Goal: Task Accomplishment & Management: Manage account settings

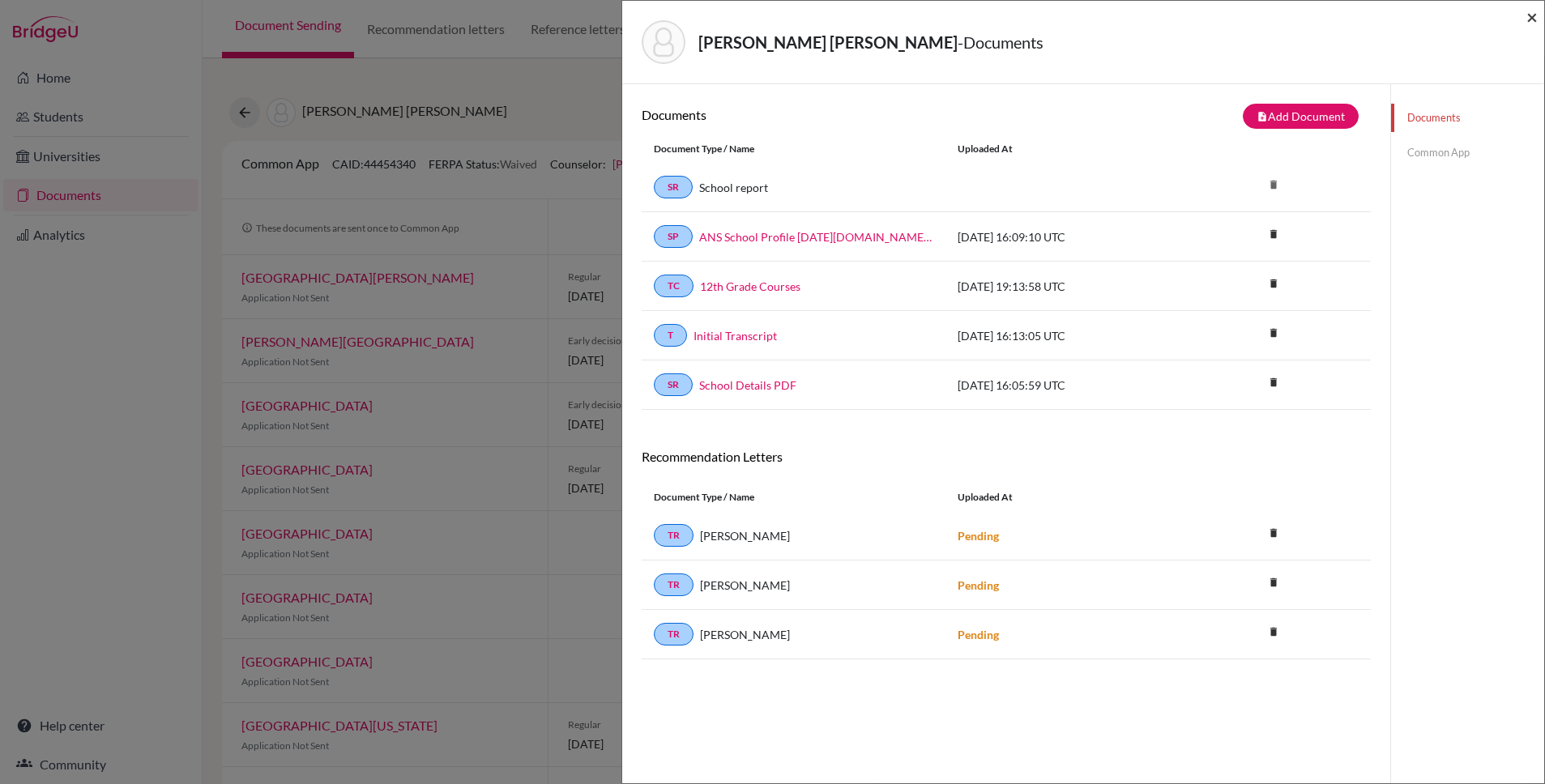
click at [1533, 14] on span "×" at bounding box center [1532, 16] width 12 height 23
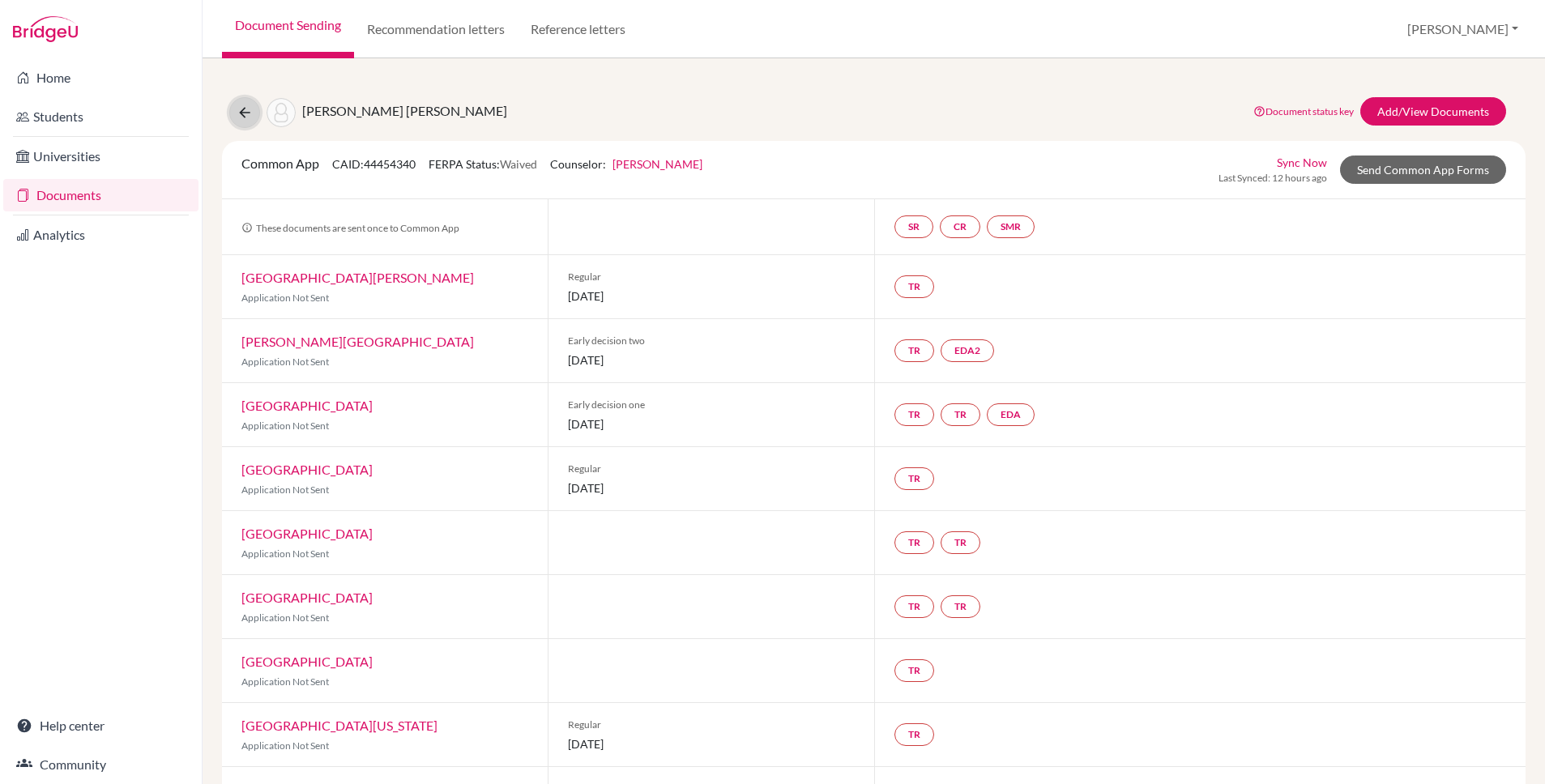
click at [243, 105] on icon at bounding box center [244, 113] width 16 height 16
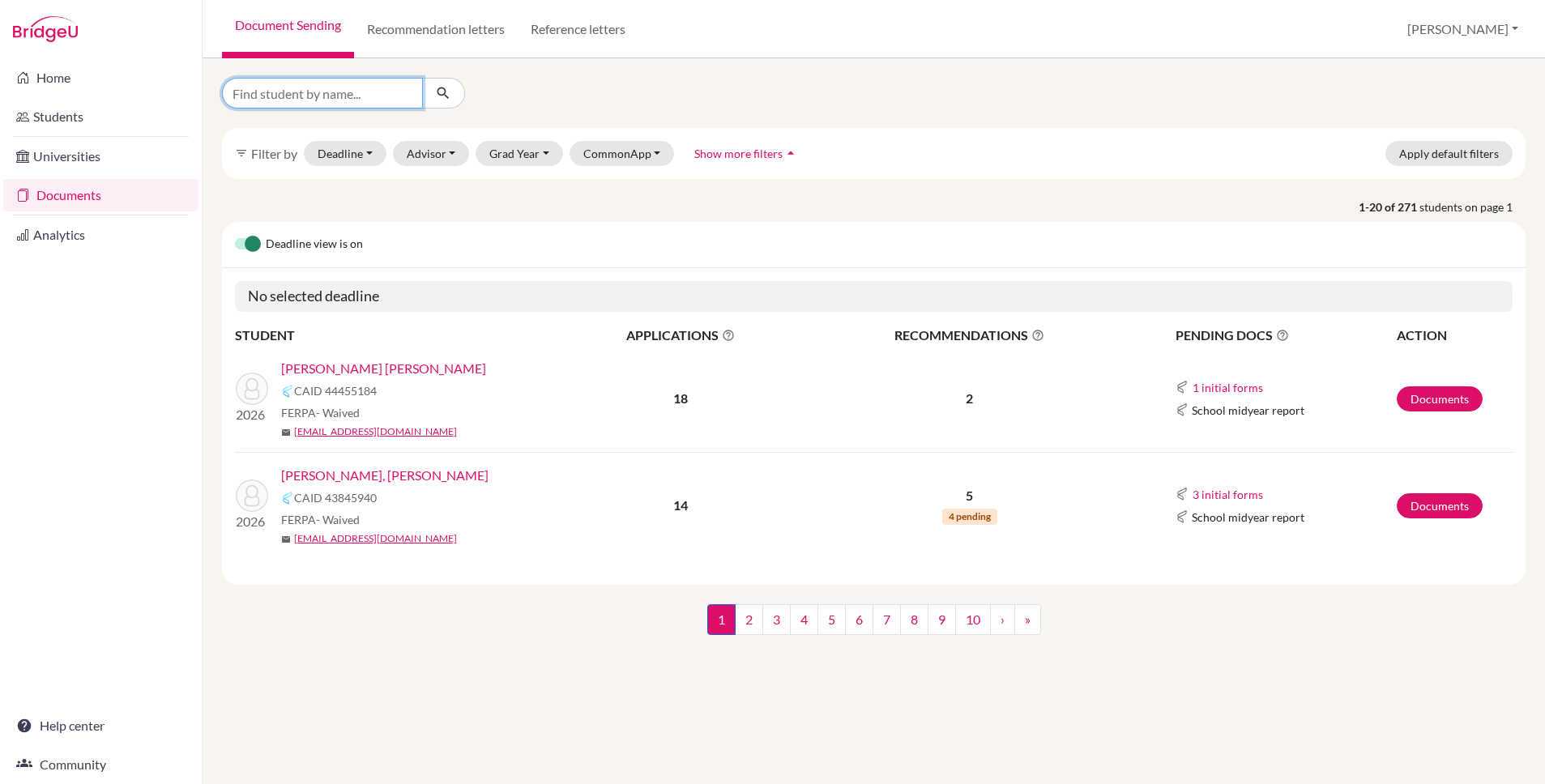
click at [345, 92] on input "Find student by name..." at bounding box center [323, 93] width 201 height 31
type input "khaled"
click button "submit" at bounding box center [444, 93] width 43 height 31
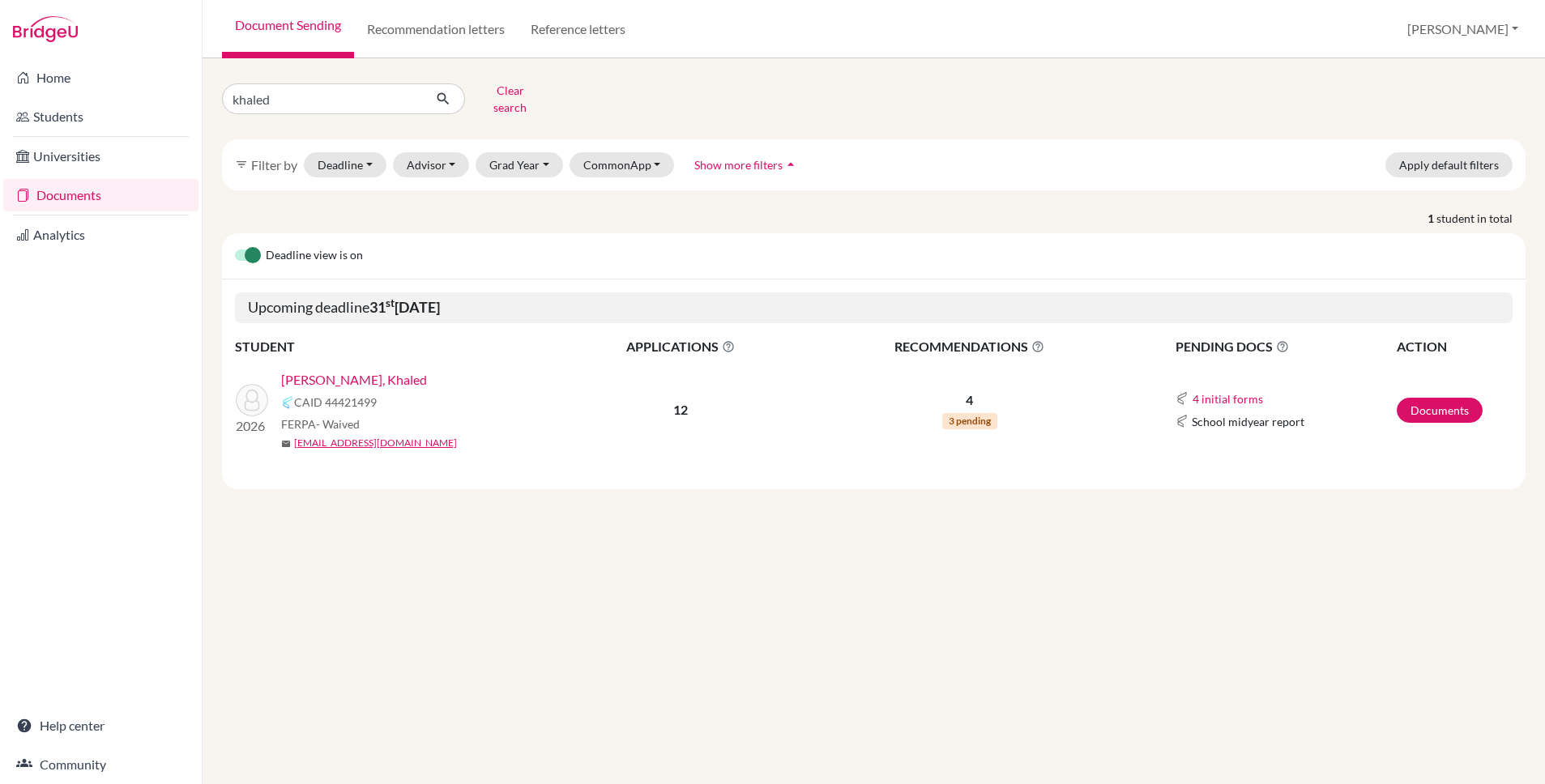
click at [361, 371] on link "Shehab Waked, Khaled" at bounding box center [354, 380] width 146 height 20
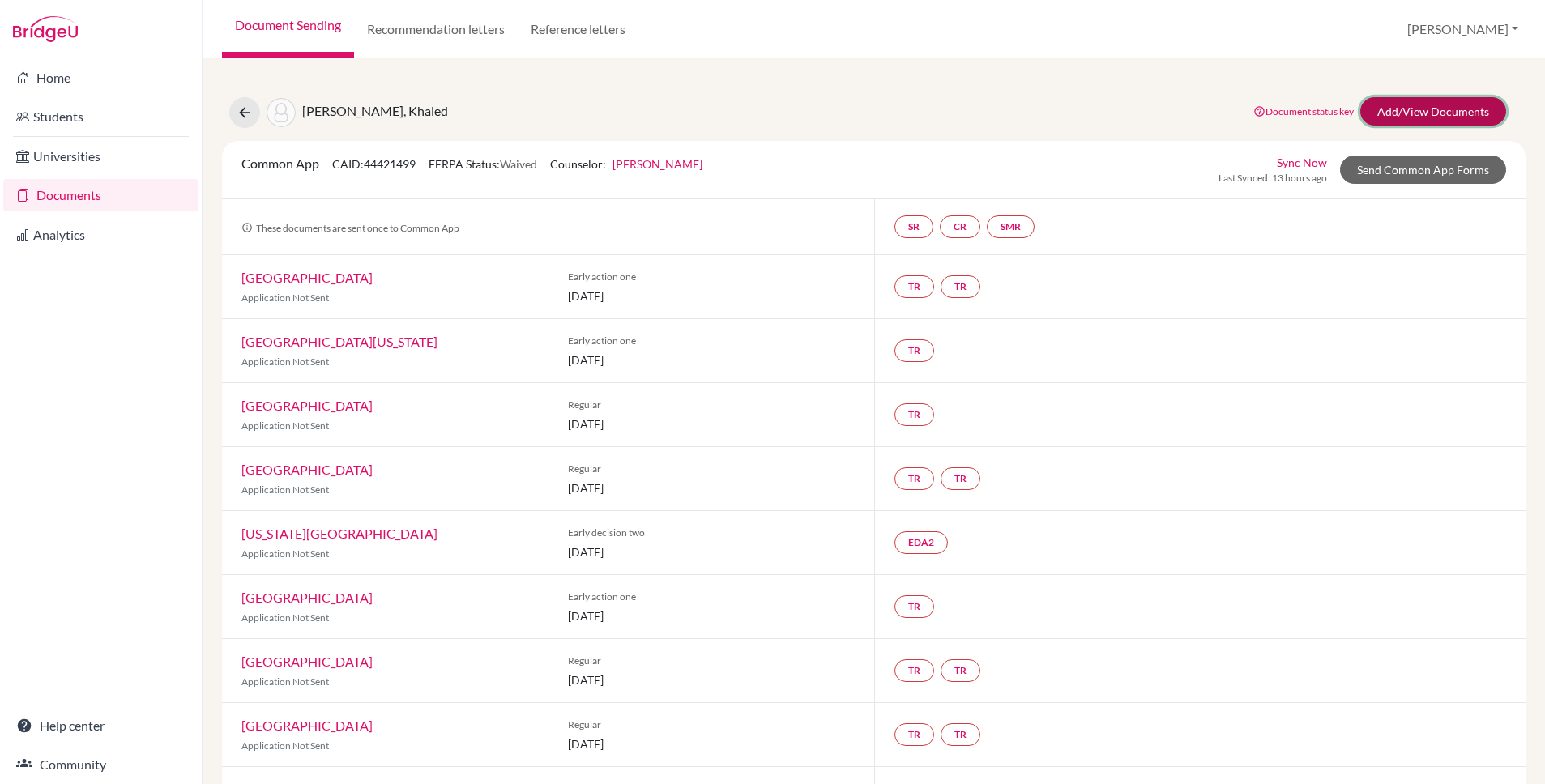
click at [1418, 115] on link "Add/View Documents" at bounding box center [1433, 111] width 146 height 28
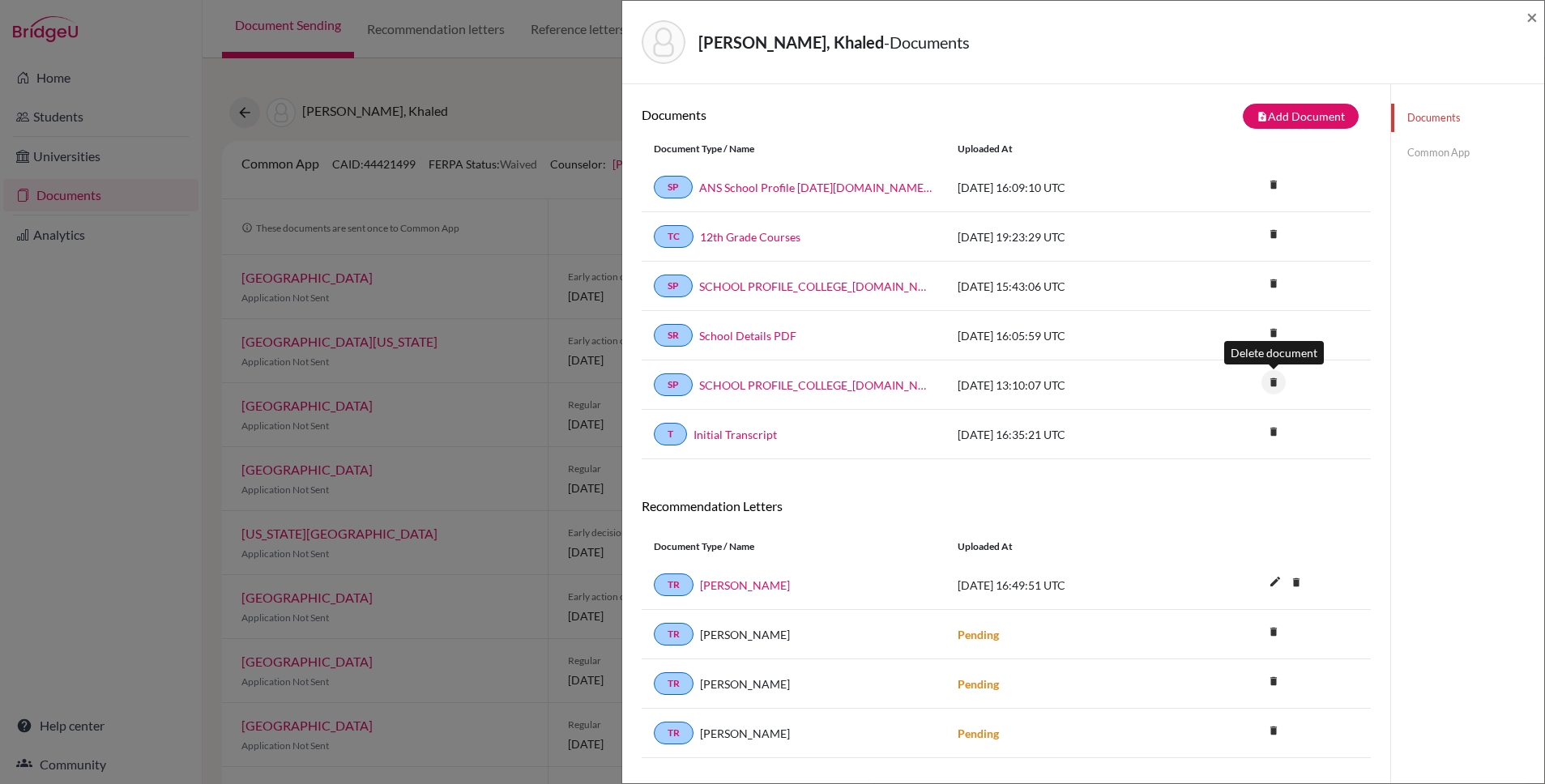
click at [1276, 385] on icon "delete" at bounding box center [1273, 382] width 24 height 24
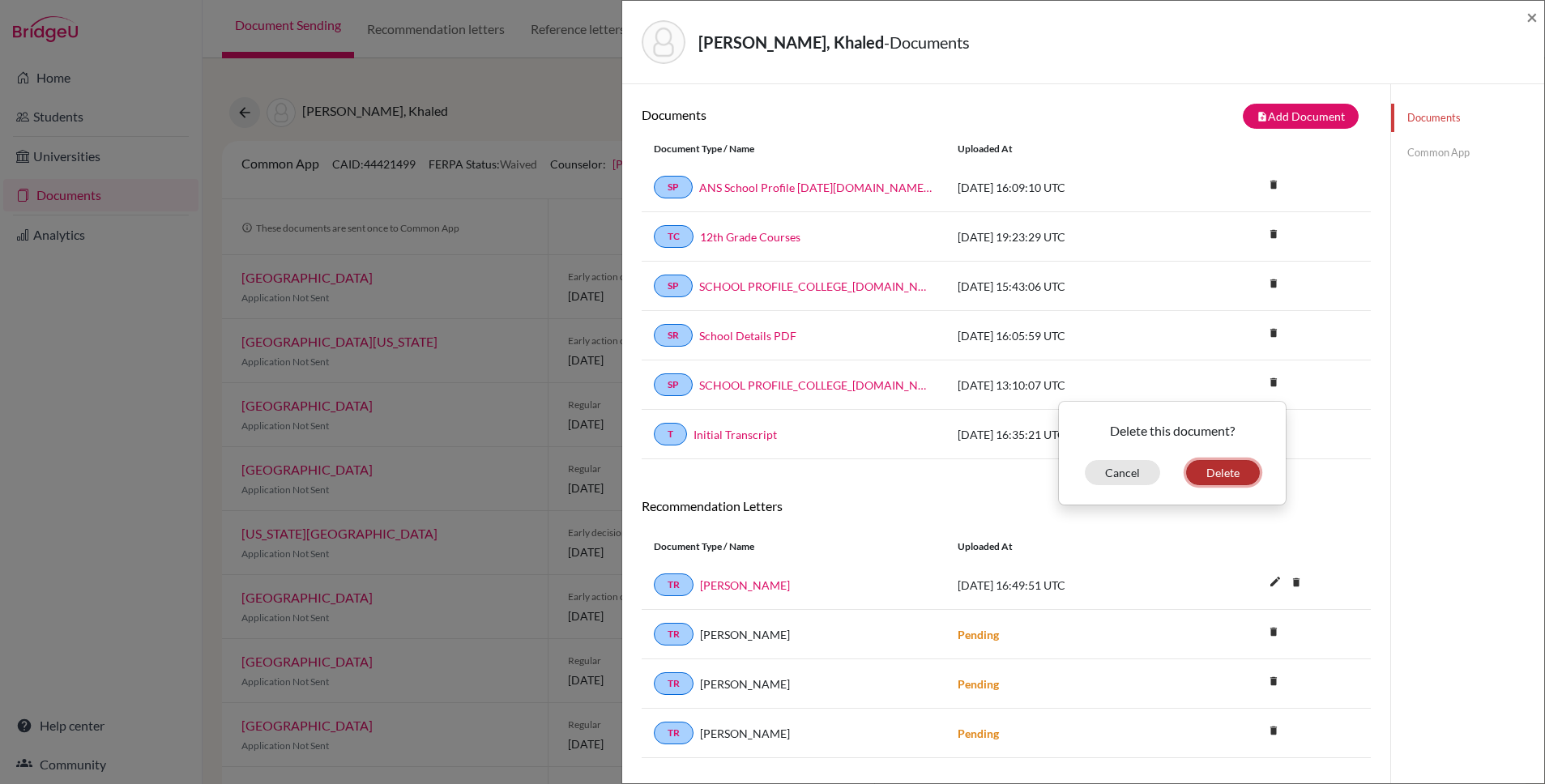
click at [1221, 476] on button "Delete" at bounding box center [1222, 473] width 74 height 25
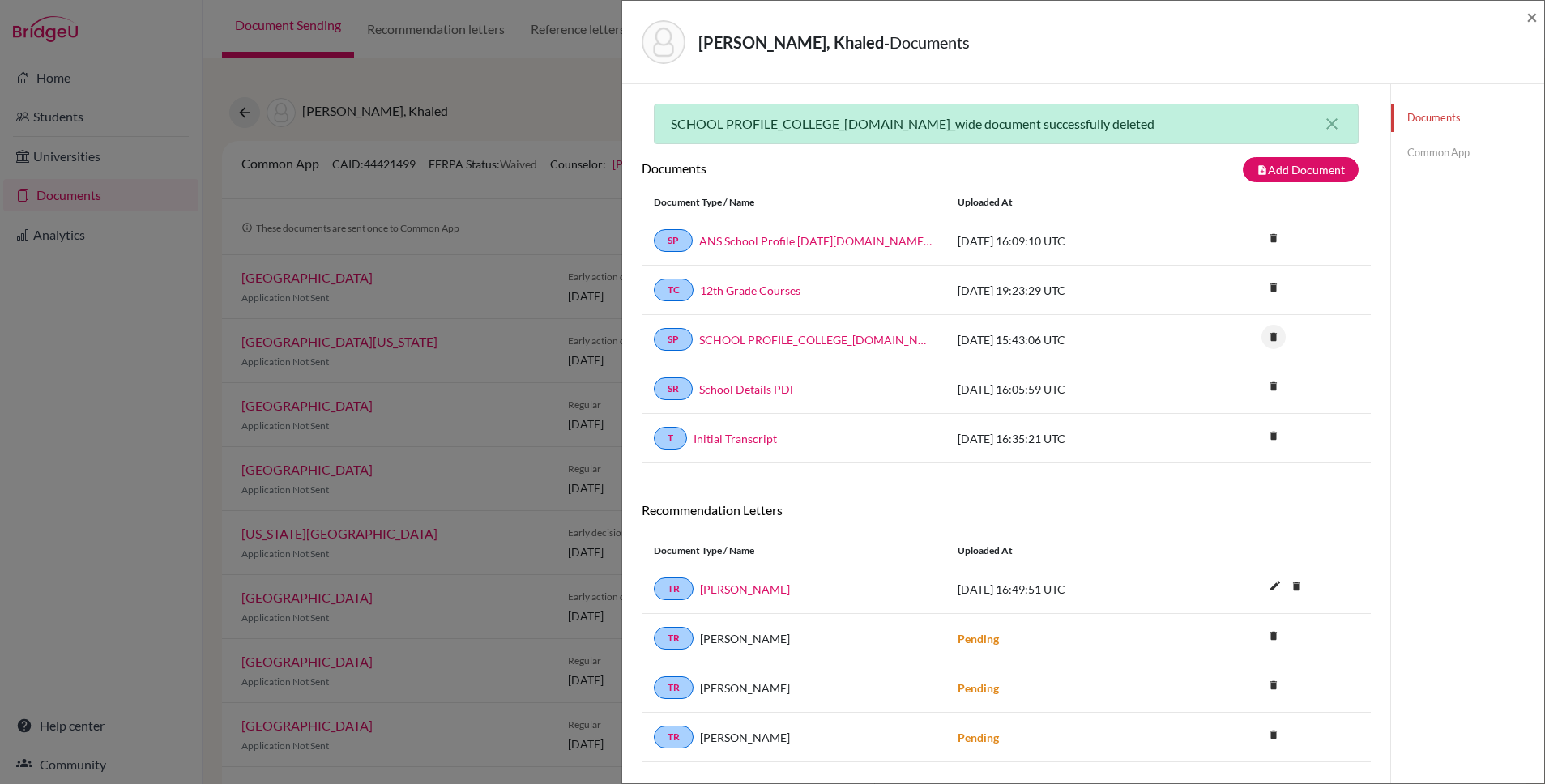
click at [1275, 338] on icon "delete" at bounding box center [1273, 337] width 24 height 24
click at [1213, 429] on button "Delete" at bounding box center [1222, 428] width 74 height 25
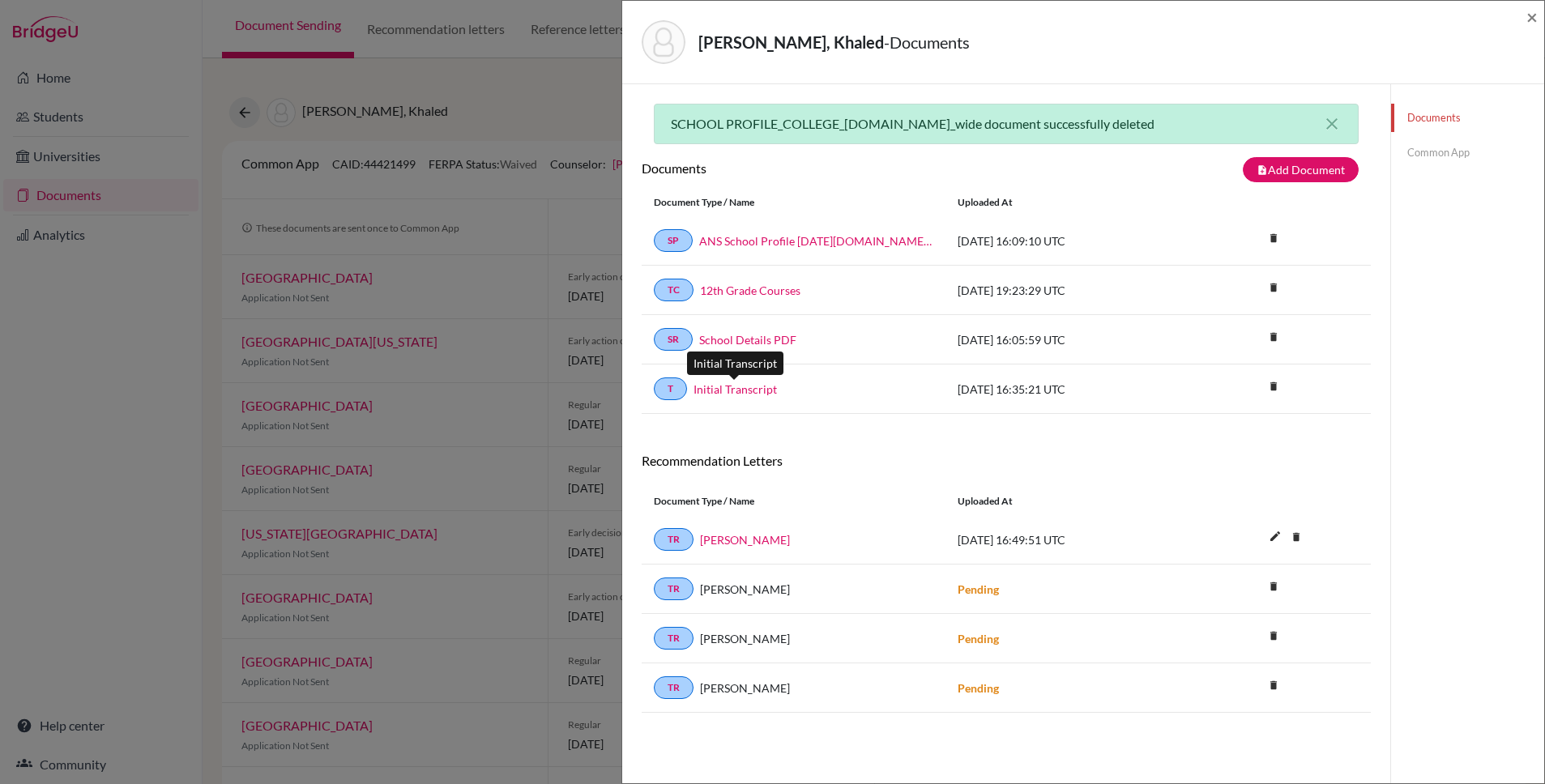
click at [748, 388] on link "Initial Transcript" at bounding box center [735, 388] width 84 height 17
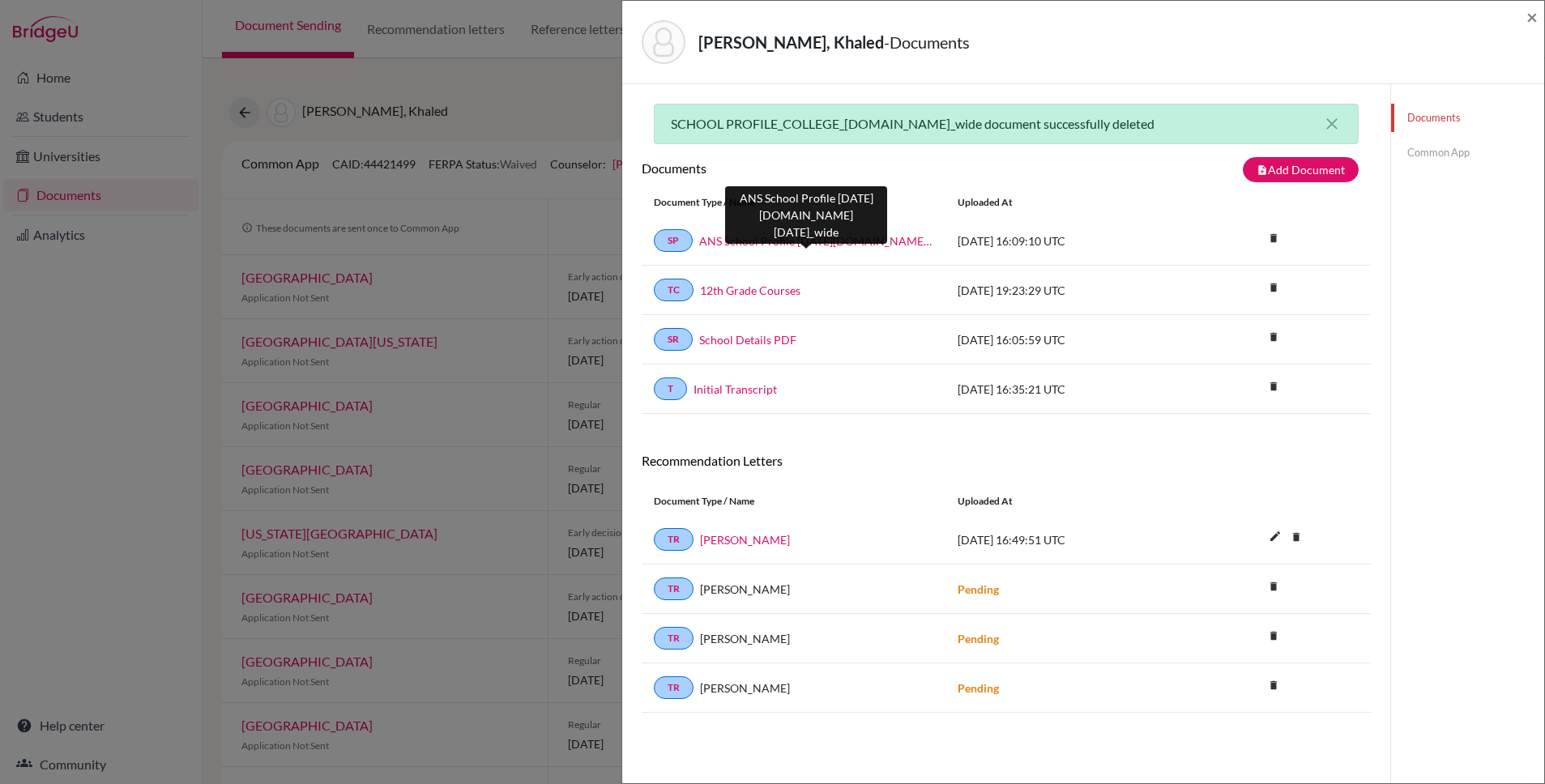
click at [773, 238] on link "ANS School Profile [DATE][DOMAIN_NAME][DATE]_wide" at bounding box center [816, 241] width 234 height 17
